Goal: Task Accomplishment & Management: Use online tool/utility

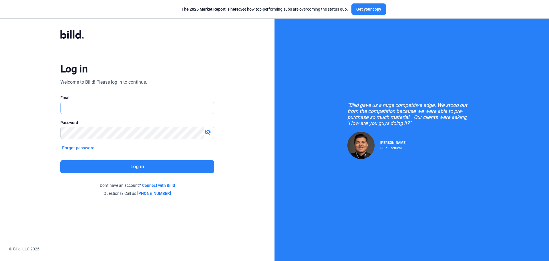
type input "[PERSON_NAME][EMAIL_ADDRESS][DOMAIN_NAME]"
click at [146, 166] on button "Log in" at bounding box center [137, 166] width 154 height 13
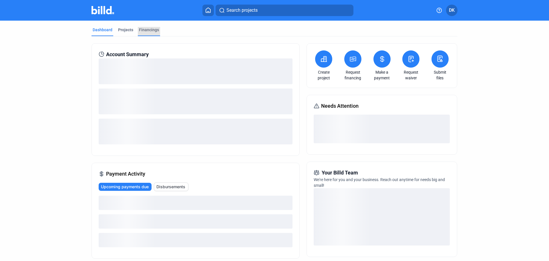
click at [146, 31] on div "Financings" at bounding box center [149, 30] width 20 height 6
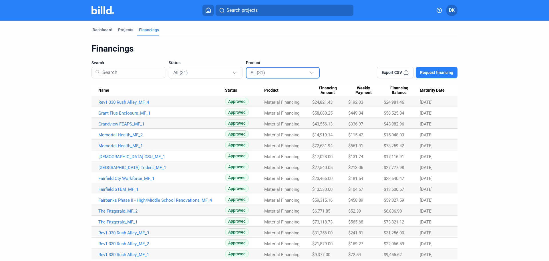
click at [277, 73] on div "All (31)" at bounding box center [280, 72] width 59 height 7
click at [215, 73] on div at bounding box center [274, 130] width 549 height 261
click at [214, 74] on div "All (31)" at bounding box center [202, 72] width 59 height 7
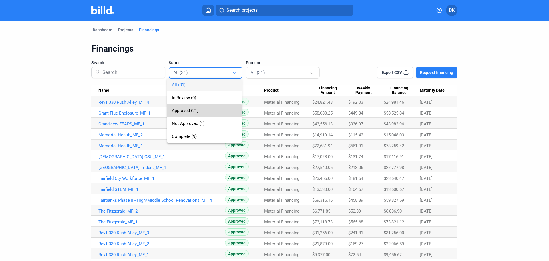
click at [189, 110] on span "Approved (21)" at bounding box center [185, 110] width 27 height 5
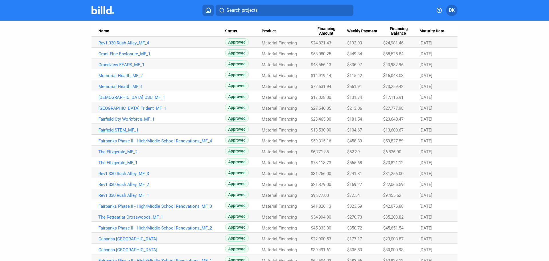
scroll to position [78, 0]
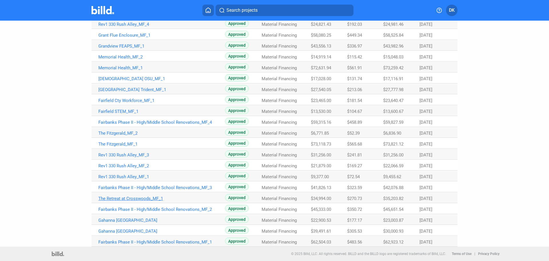
click at [116, 197] on link "The Retreat at Crosswoods_MF_1" at bounding box center [161, 198] width 127 height 5
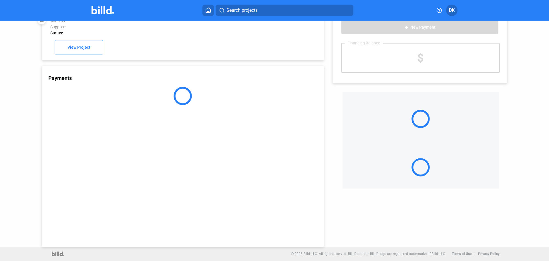
scroll to position [16, 0]
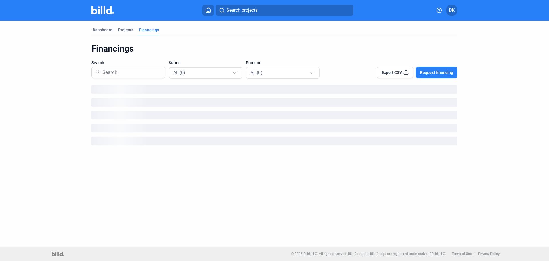
click at [233, 73] on div at bounding box center [235, 70] width 6 height 9
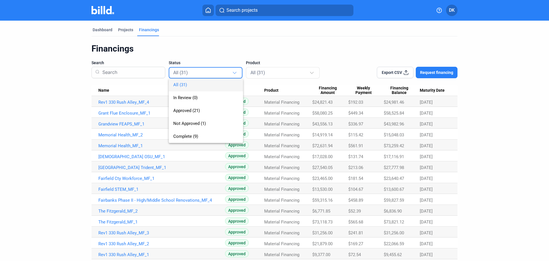
click at [72, 169] on div at bounding box center [274, 130] width 549 height 261
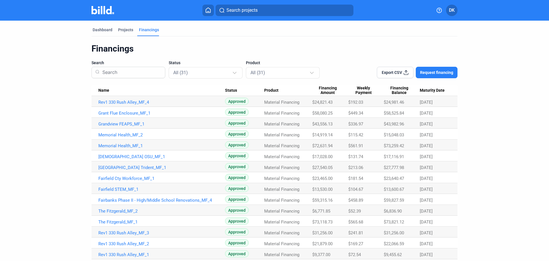
click at [106, 90] on span "Name" at bounding box center [103, 90] width 11 height 5
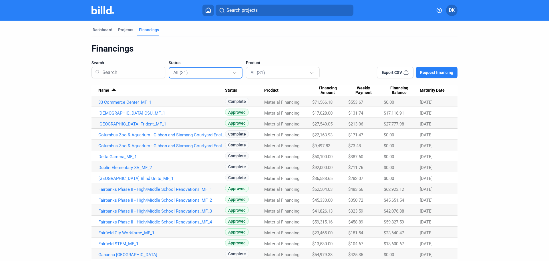
click at [235, 73] on div at bounding box center [235, 70] width 6 height 9
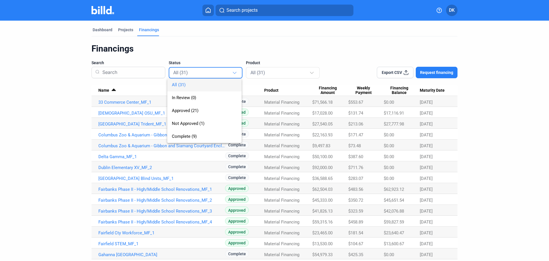
click at [42, 179] on div at bounding box center [274, 130] width 549 height 261
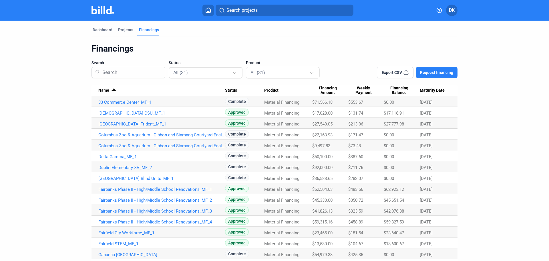
click at [234, 69] on div at bounding box center [235, 70] width 6 height 9
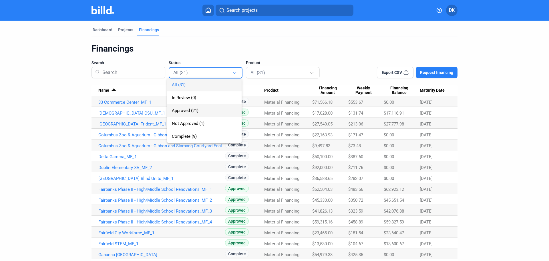
click at [177, 107] on span "Approved (21)" at bounding box center [204, 110] width 65 height 13
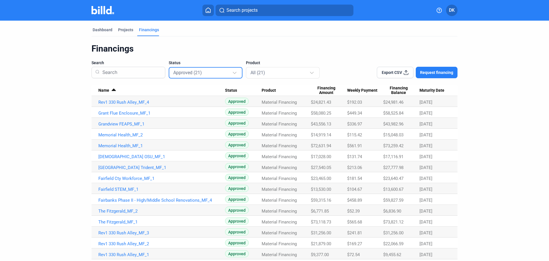
scroll to position [78, 0]
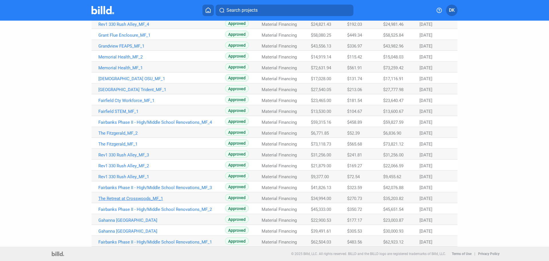
click at [150, 199] on link "The Retreat at Crosswoods_MF_1" at bounding box center [161, 198] width 127 height 5
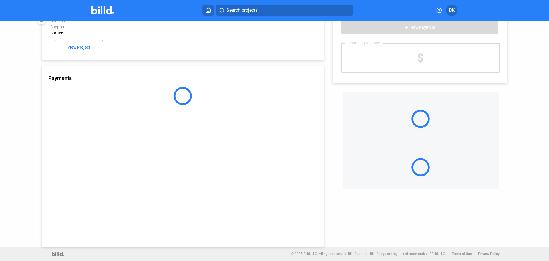
scroll to position [16, 0]
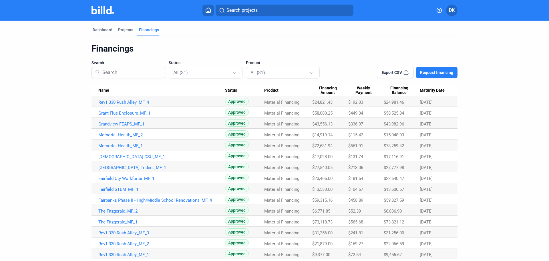
click at [101, 91] on span "Name" at bounding box center [103, 90] width 11 height 5
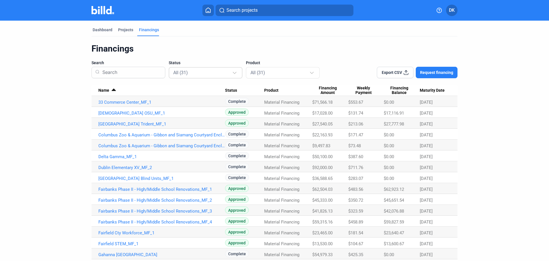
click at [181, 76] on div "All (31)" at bounding box center [205, 72] width 65 height 11
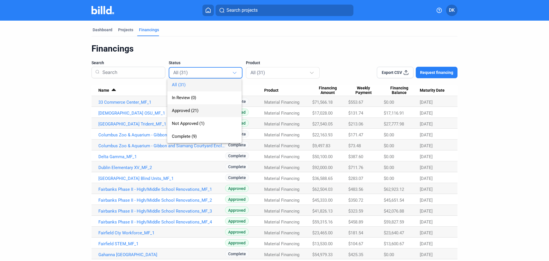
click at [181, 108] on span "Approved (21)" at bounding box center [185, 110] width 27 height 5
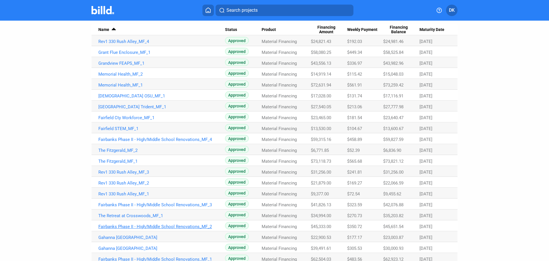
scroll to position [78, 0]
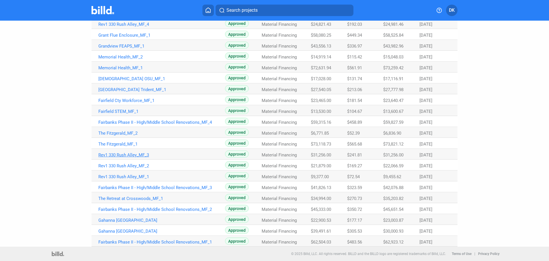
click at [128, 155] on link "Rev1 330 Rush Alley_MF_3" at bounding box center [161, 154] width 127 height 5
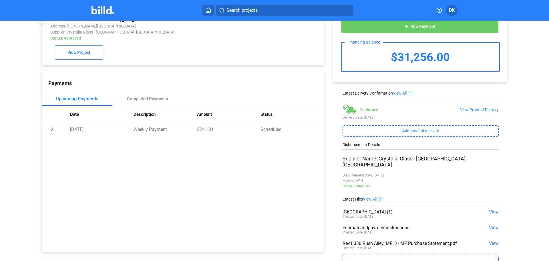
click at [494, 209] on span "View" at bounding box center [494, 211] width 10 height 5
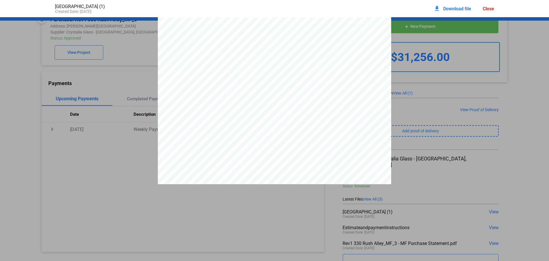
scroll to position [0, 0]
click at [56, 172] on div "Page 1 of 1 Crystalia Glass LLC [STREET_ADDRESS] [PHONE_NUMBER] [EMAIL_ADDRESS]…" at bounding box center [274, 168] width 549 height 302
click at [493, 9] on div "Close" at bounding box center [488, 8] width 11 height 5
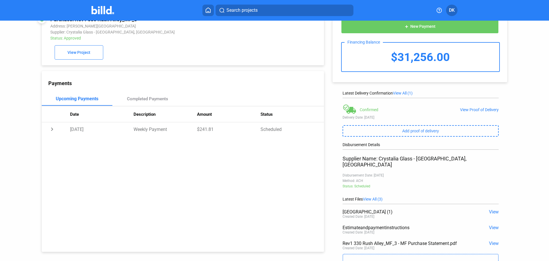
click at [104, 8] on img at bounding box center [103, 10] width 23 height 8
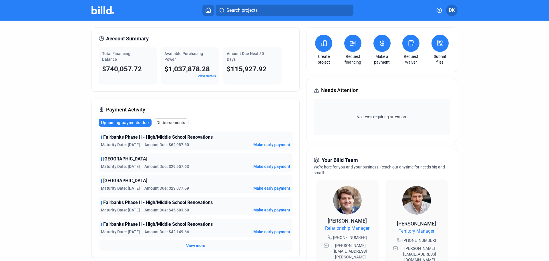
click at [207, 76] on link "View details" at bounding box center [207, 76] width 18 height 4
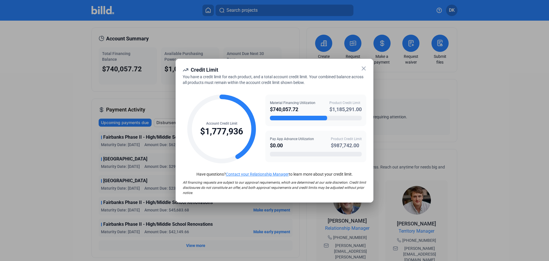
click at [506, 35] on div at bounding box center [274, 130] width 549 height 261
click at [364, 69] on icon at bounding box center [364, 68] width 7 height 7
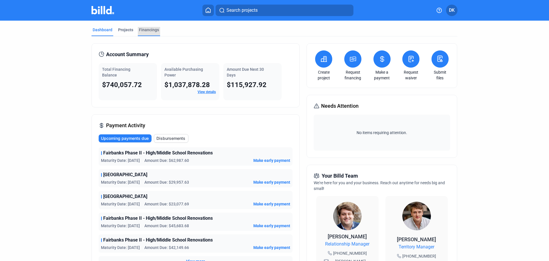
click at [146, 30] on div "Financings" at bounding box center [149, 30] width 20 height 6
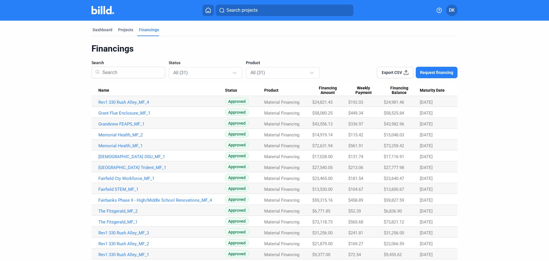
click at [104, 90] on span "Name" at bounding box center [103, 90] width 11 height 5
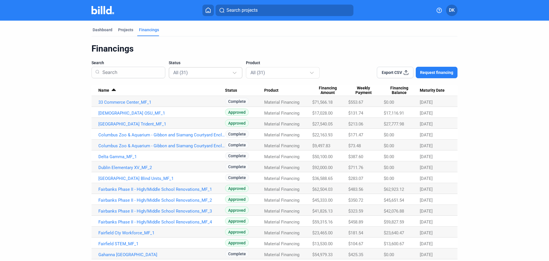
click at [217, 74] on div "All (31)" at bounding box center [202, 72] width 59 height 7
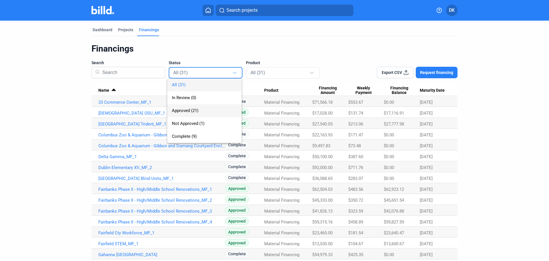
click at [187, 110] on span "Approved (21)" at bounding box center [185, 110] width 27 height 5
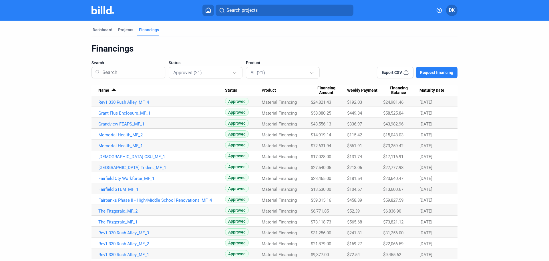
click at [397, 69] on button "Export CSV" at bounding box center [395, 72] width 37 height 11
